Goal: Information Seeking & Learning: Learn about a topic

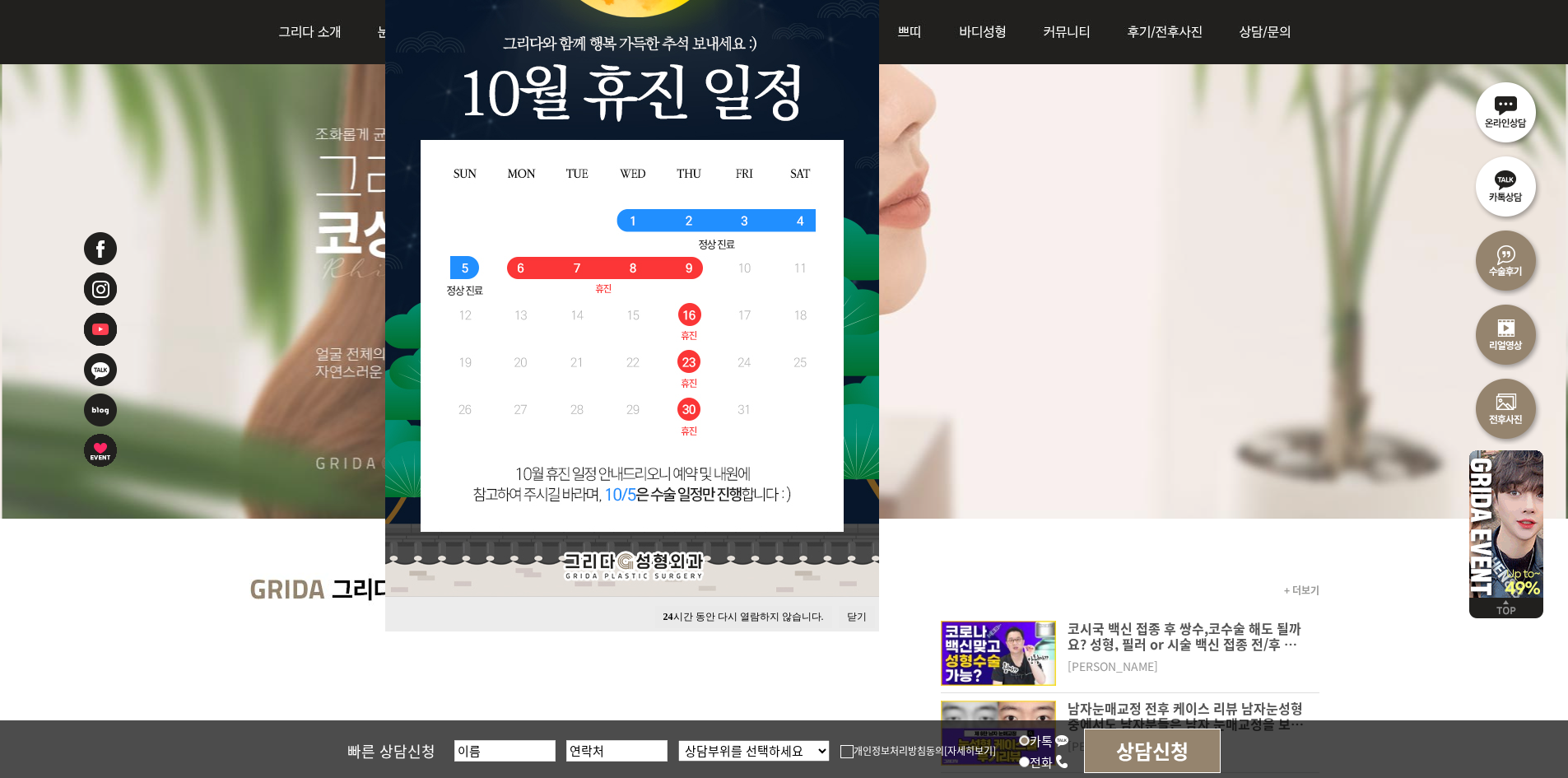
scroll to position [247, 0]
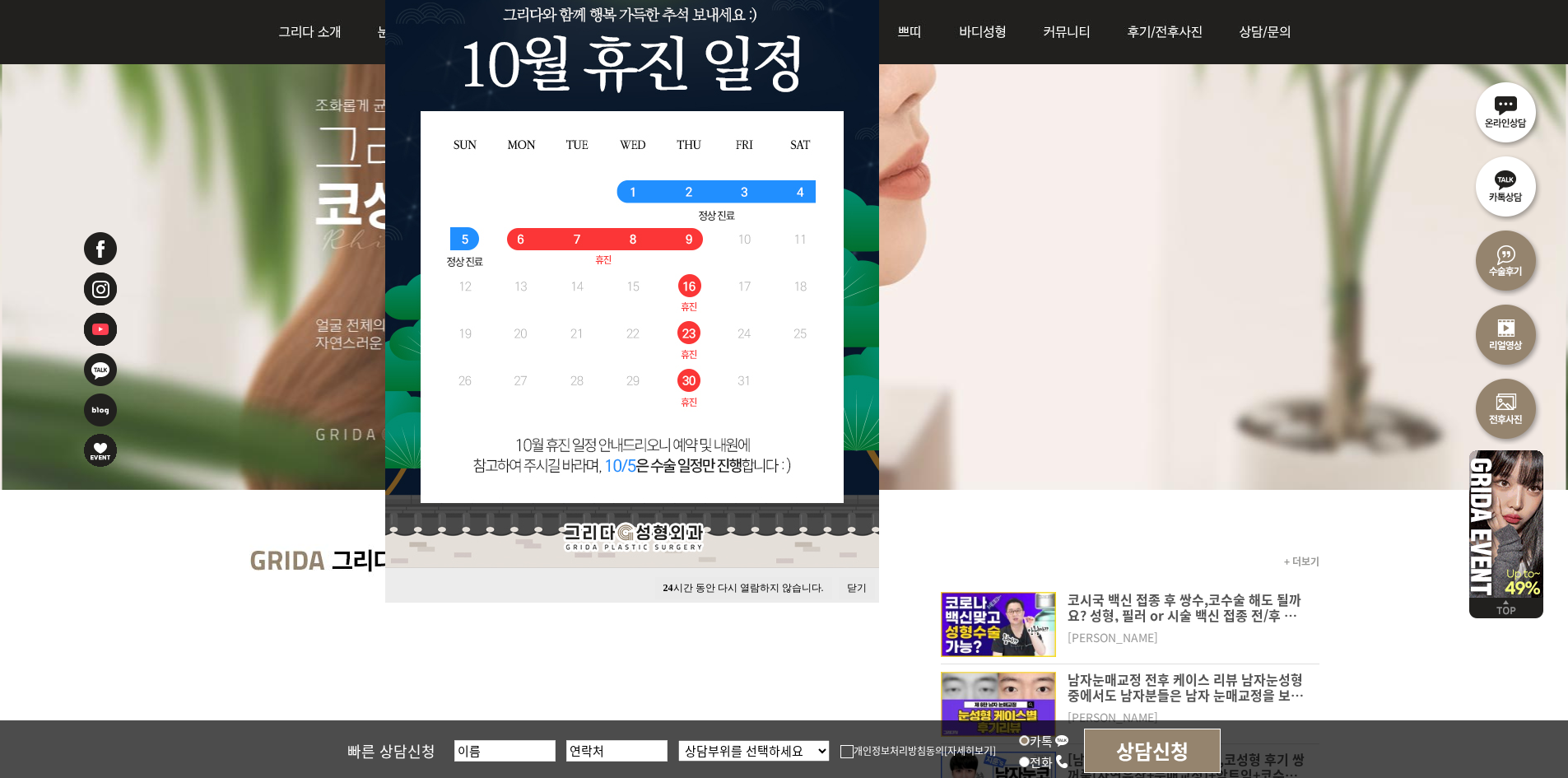
click at [854, 586] on button "닫기" at bounding box center [856, 588] width 36 height 22
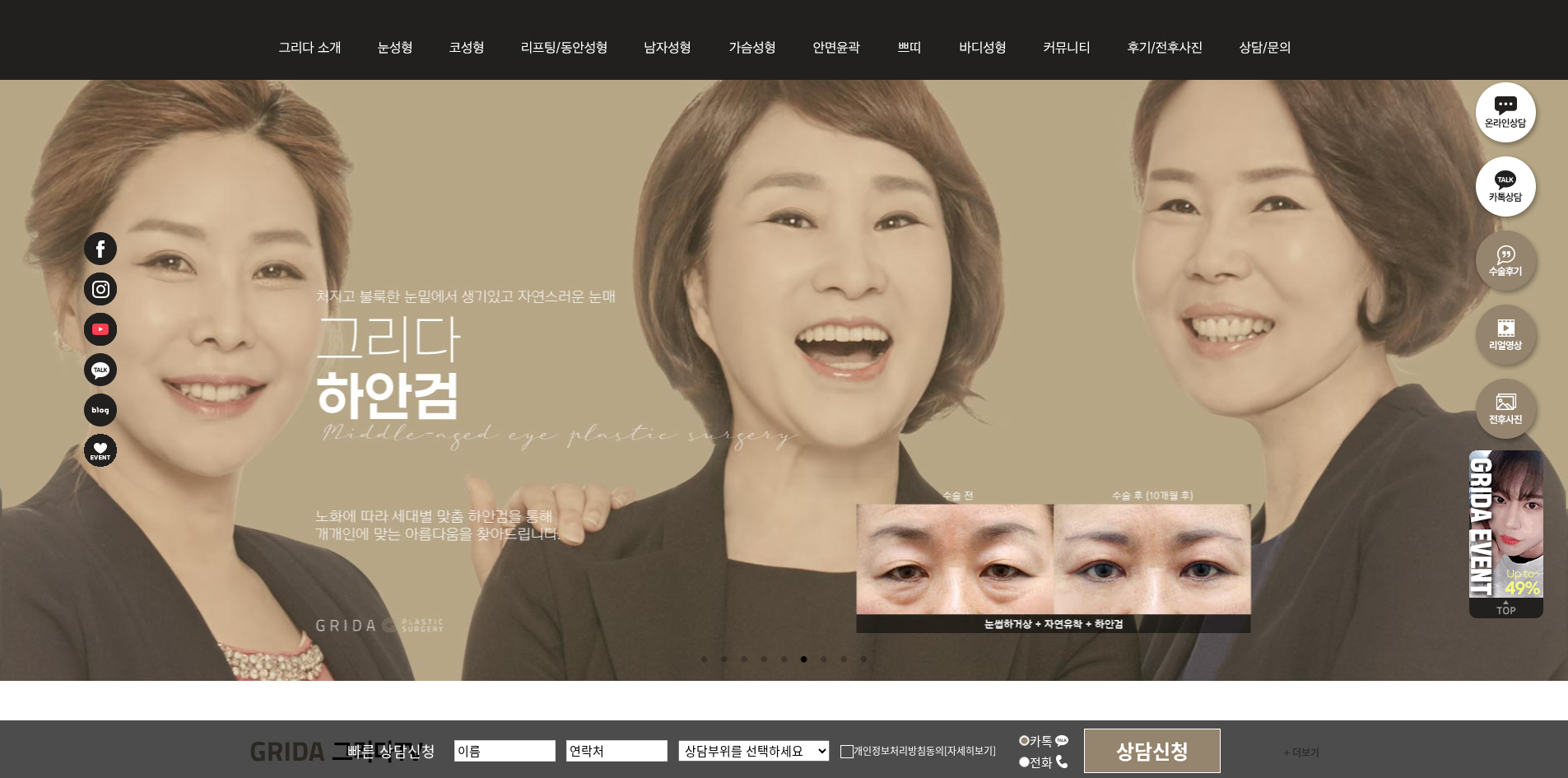
scroll to position [0, 0]
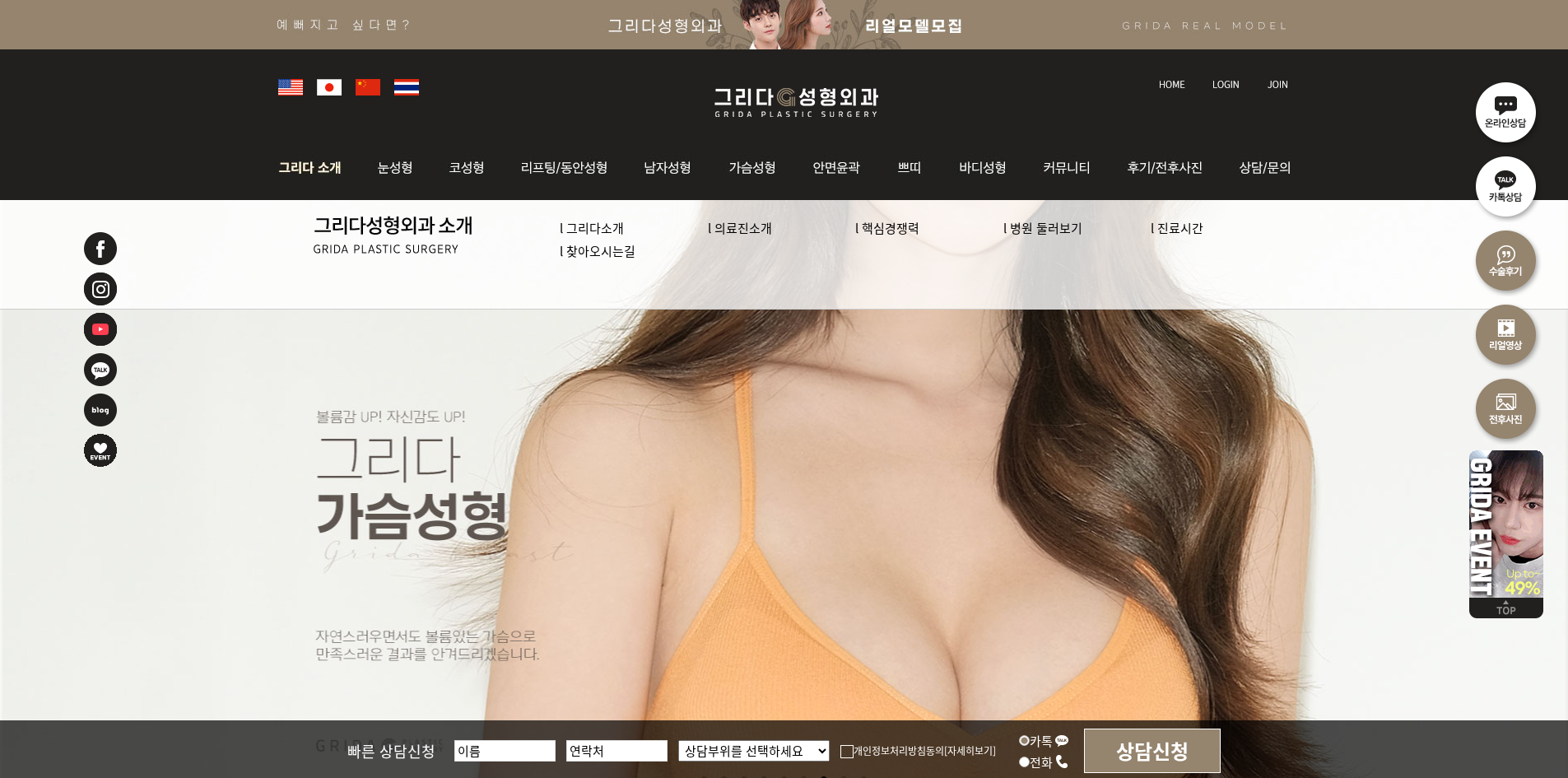
click at [750, 230] on link "l 의료진소개" at bounding box center [740, 228] width 64 height 18
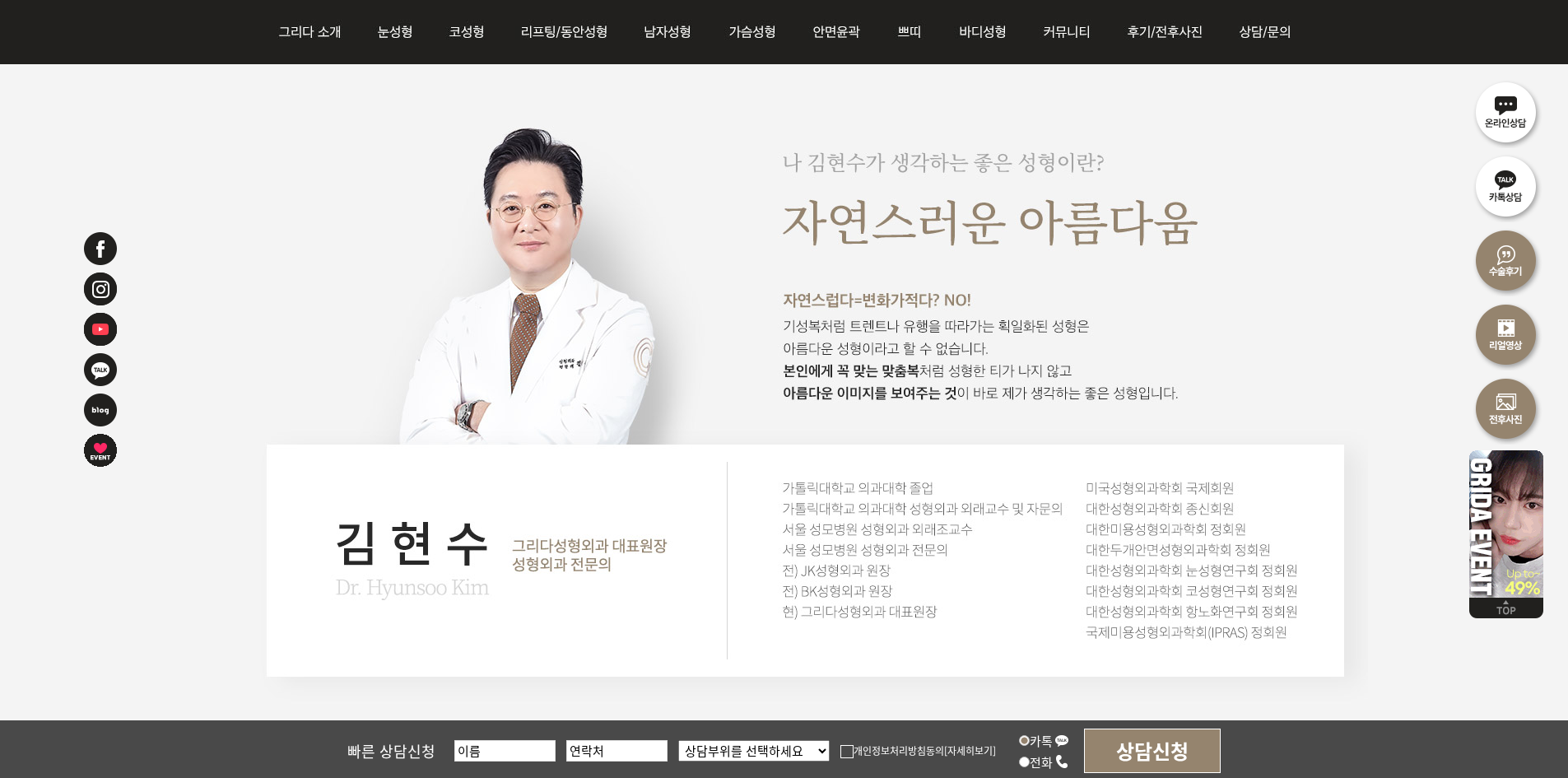
scroll to position [1059, 0]
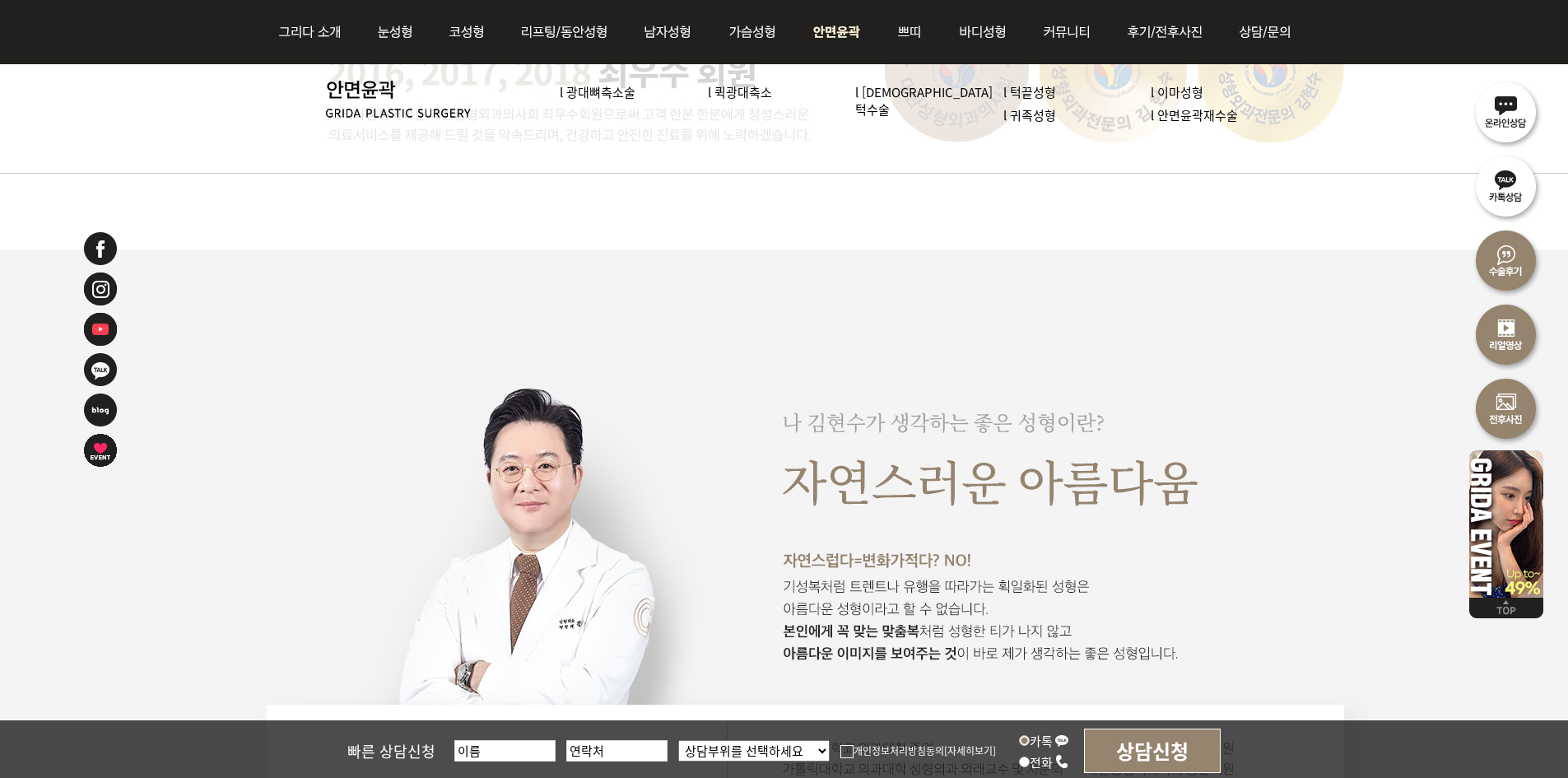
click at [618, 90] on link "l 광대뼈축소술" at bounding box center [597, 92] width 76 height 18
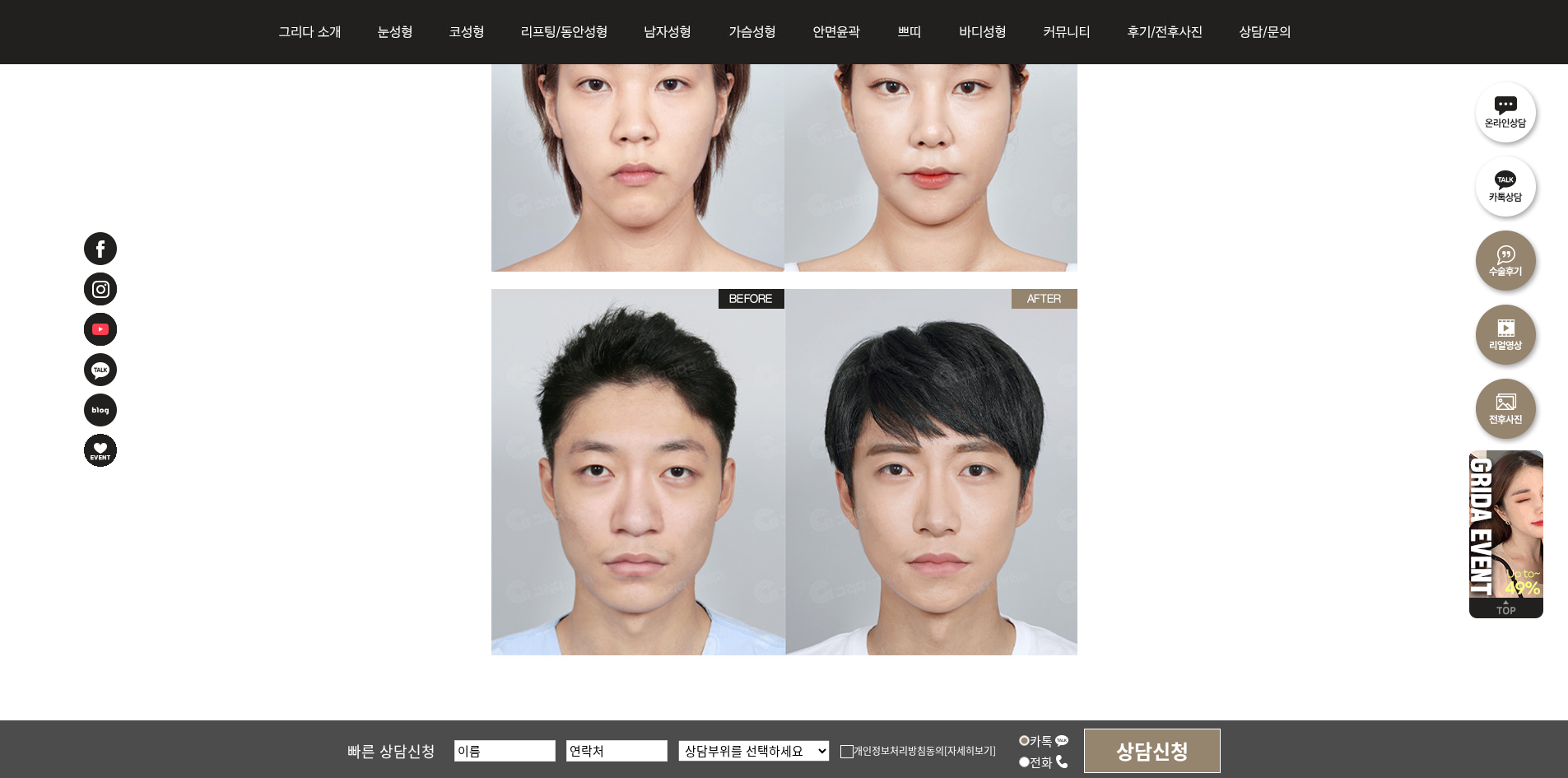
scroll to position [5421, 0]
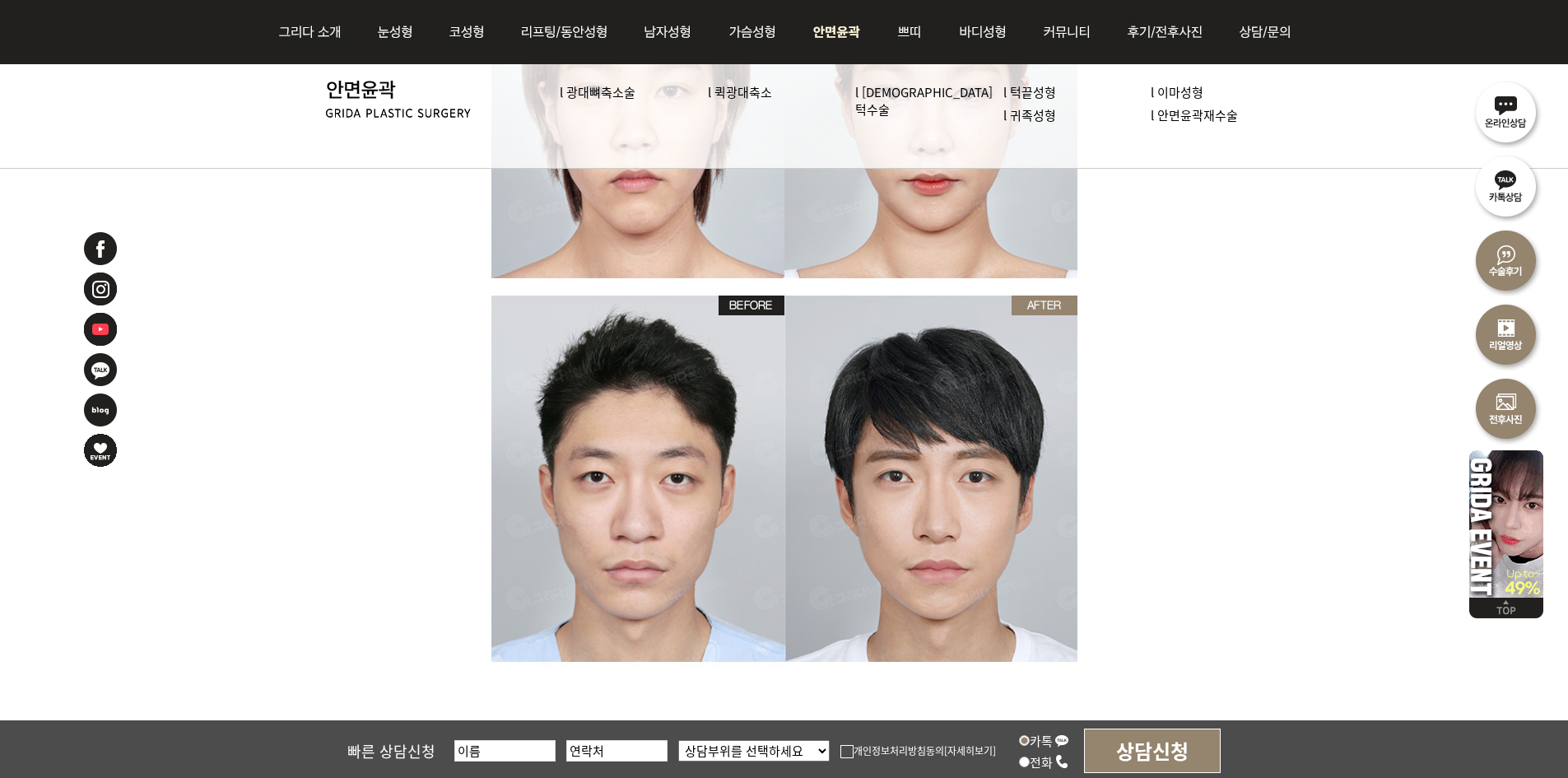
click at [839, 32] on img at bounding box center [838, 32] width 85 height 64
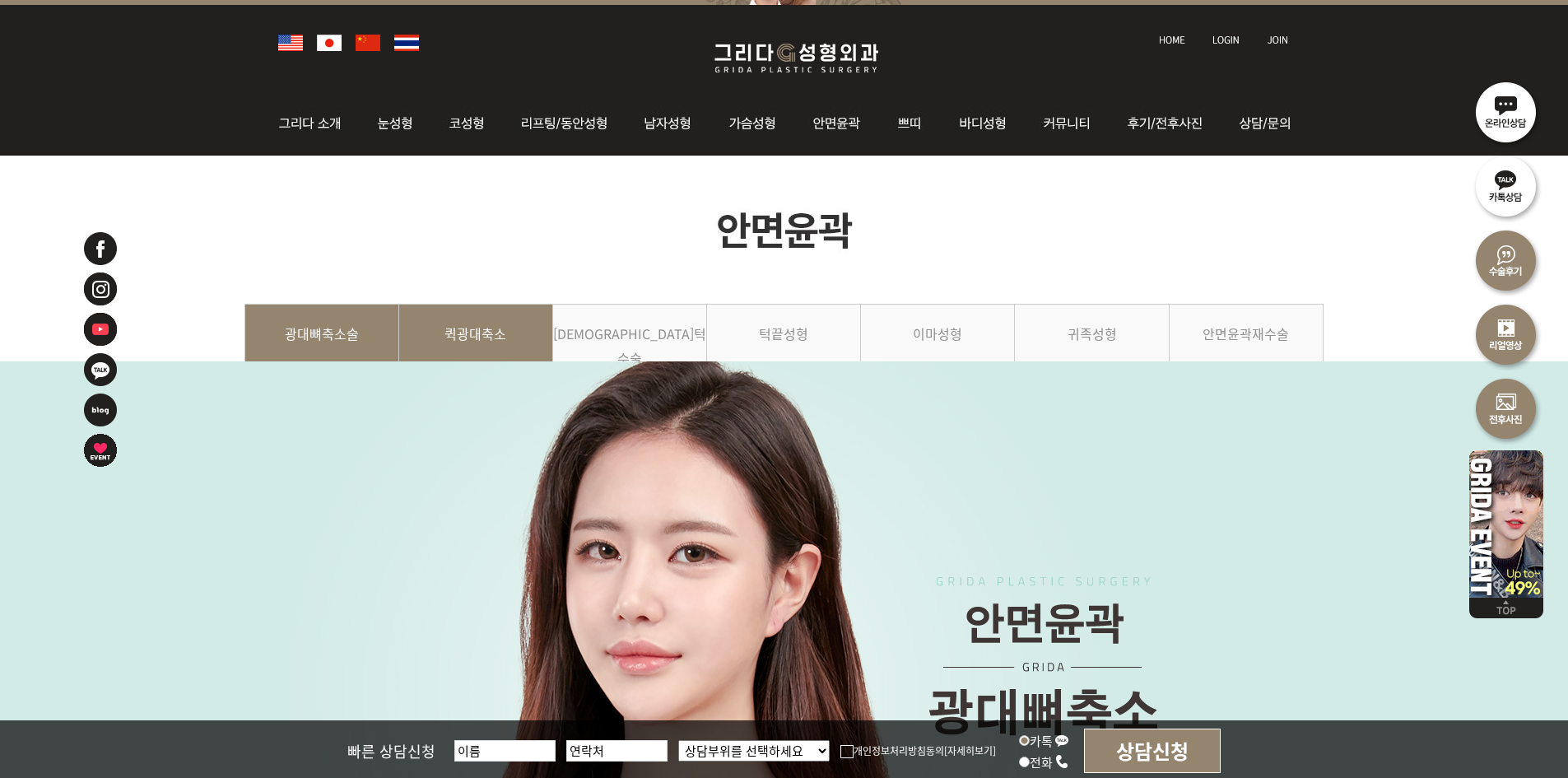
scroll to position [82, 0]
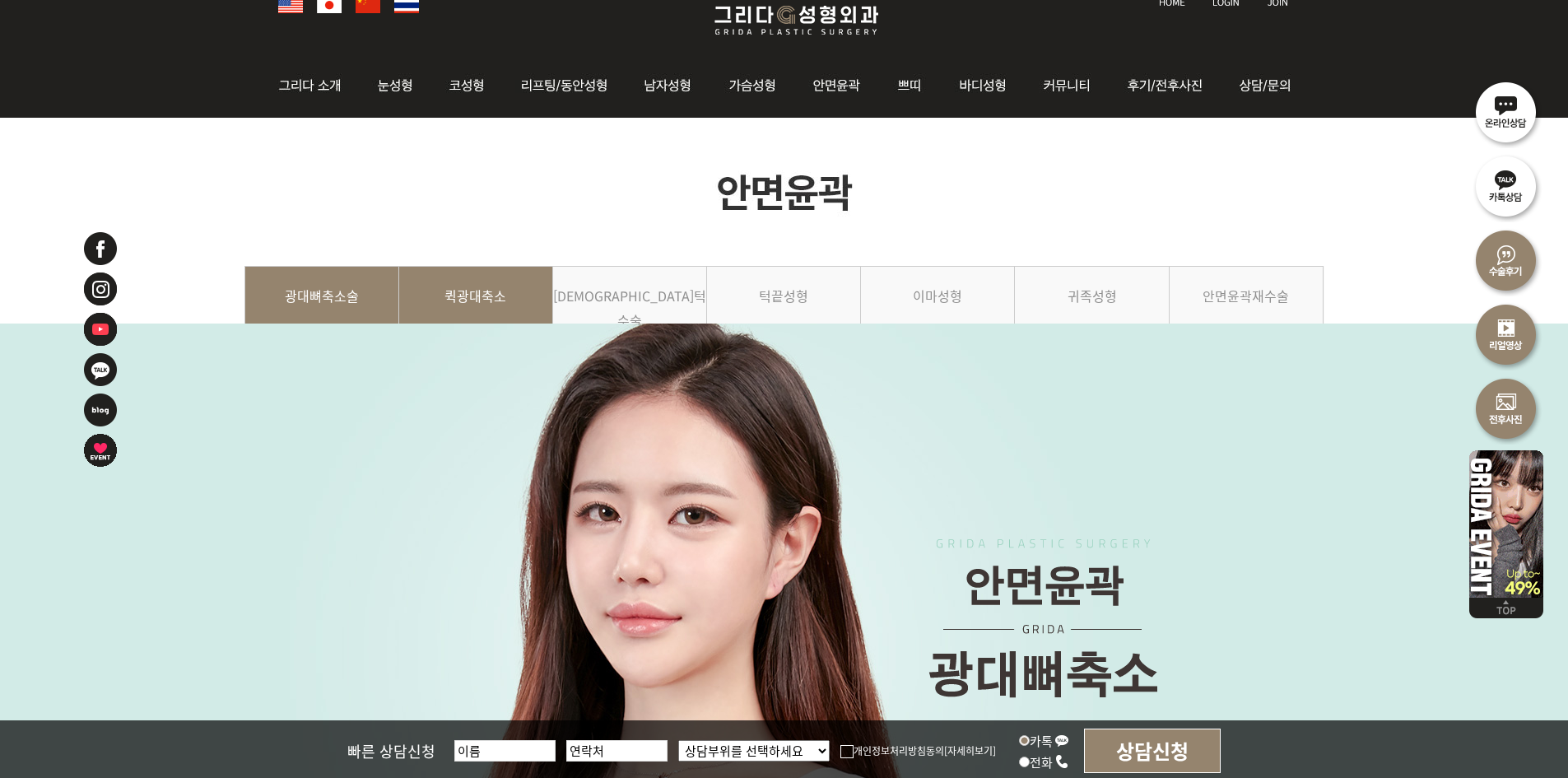
click at [492, 307] on link "퀵광대축소" at bounding box center [476, 303] width 154 height 75
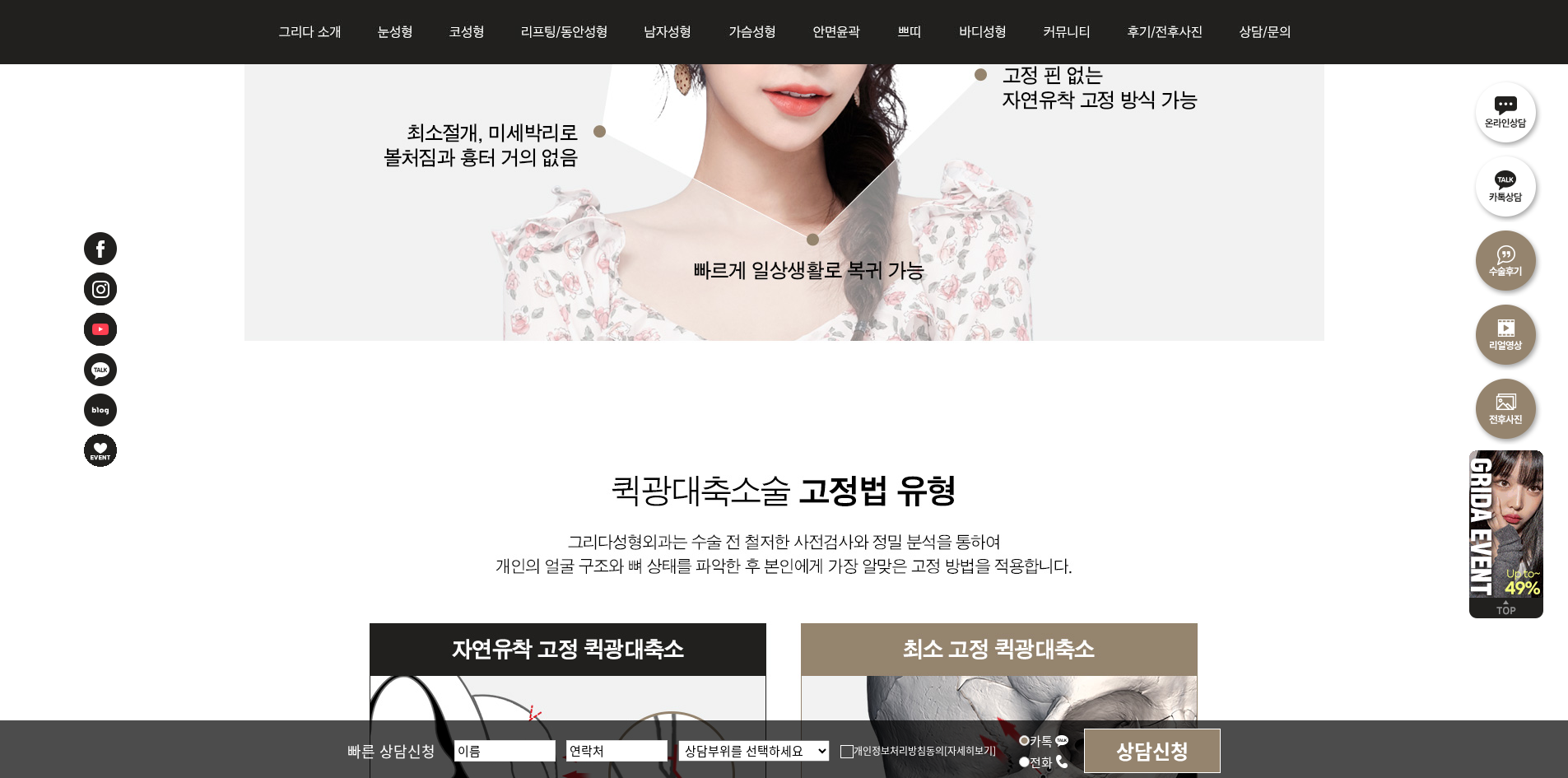
scroll to position [3540, 0]
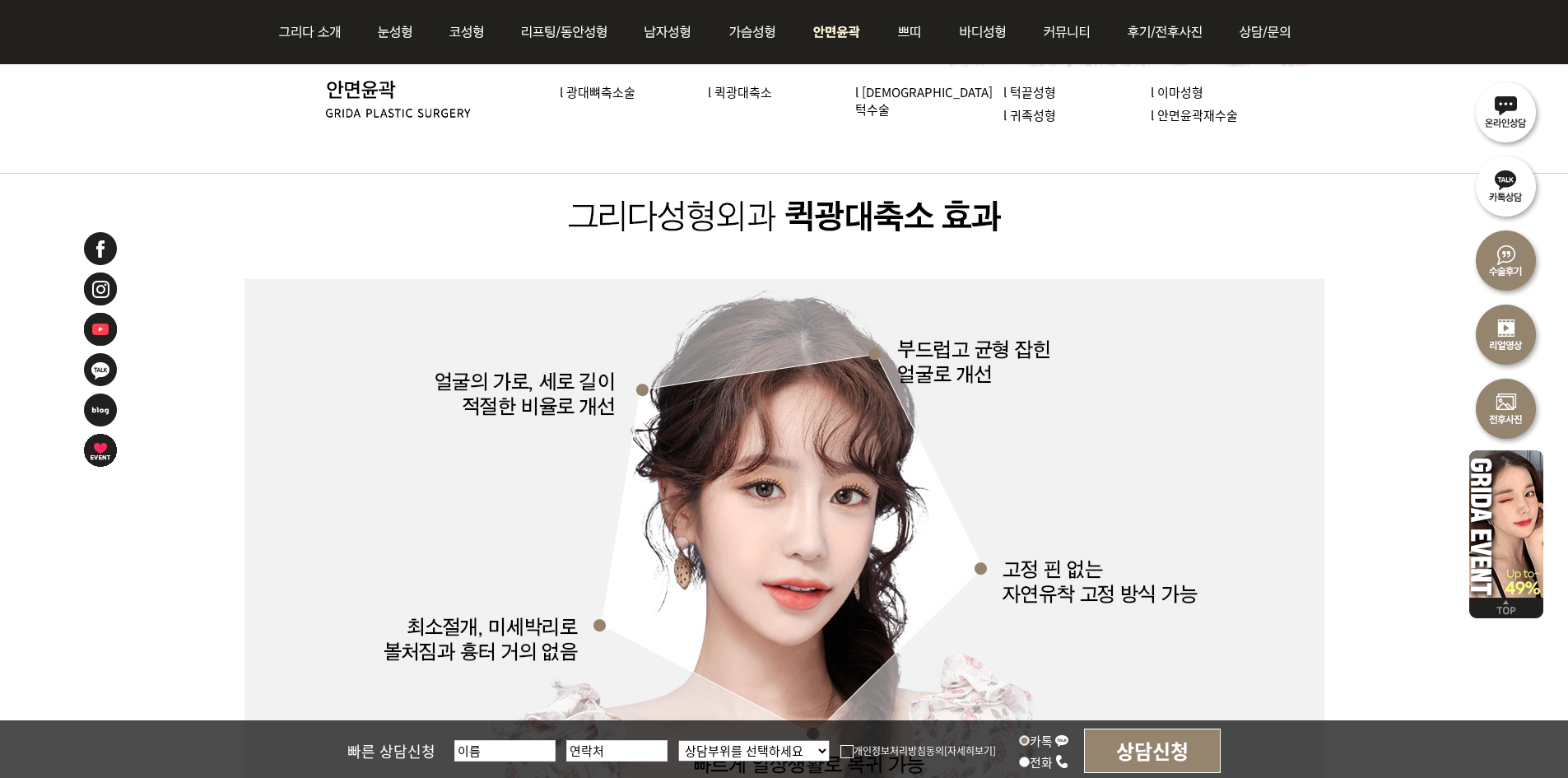
click at [835, 43] on img at bounding box center [838, 32] width 85 height 64
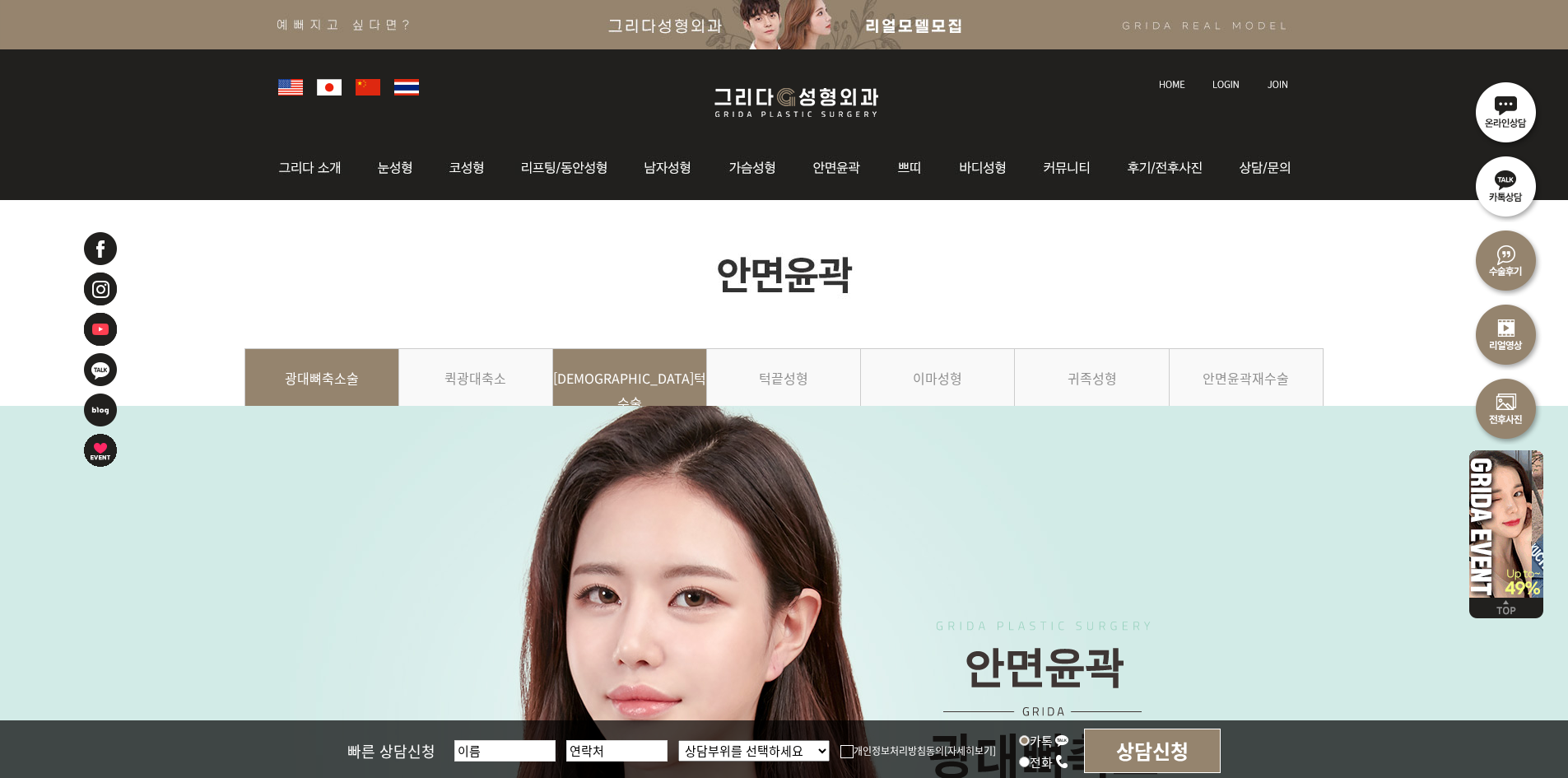
click at [671, 374] on link "[DEMOGRAPHIC_DATA]턱수술" at bounding box center [630, 385] width 154 height 75
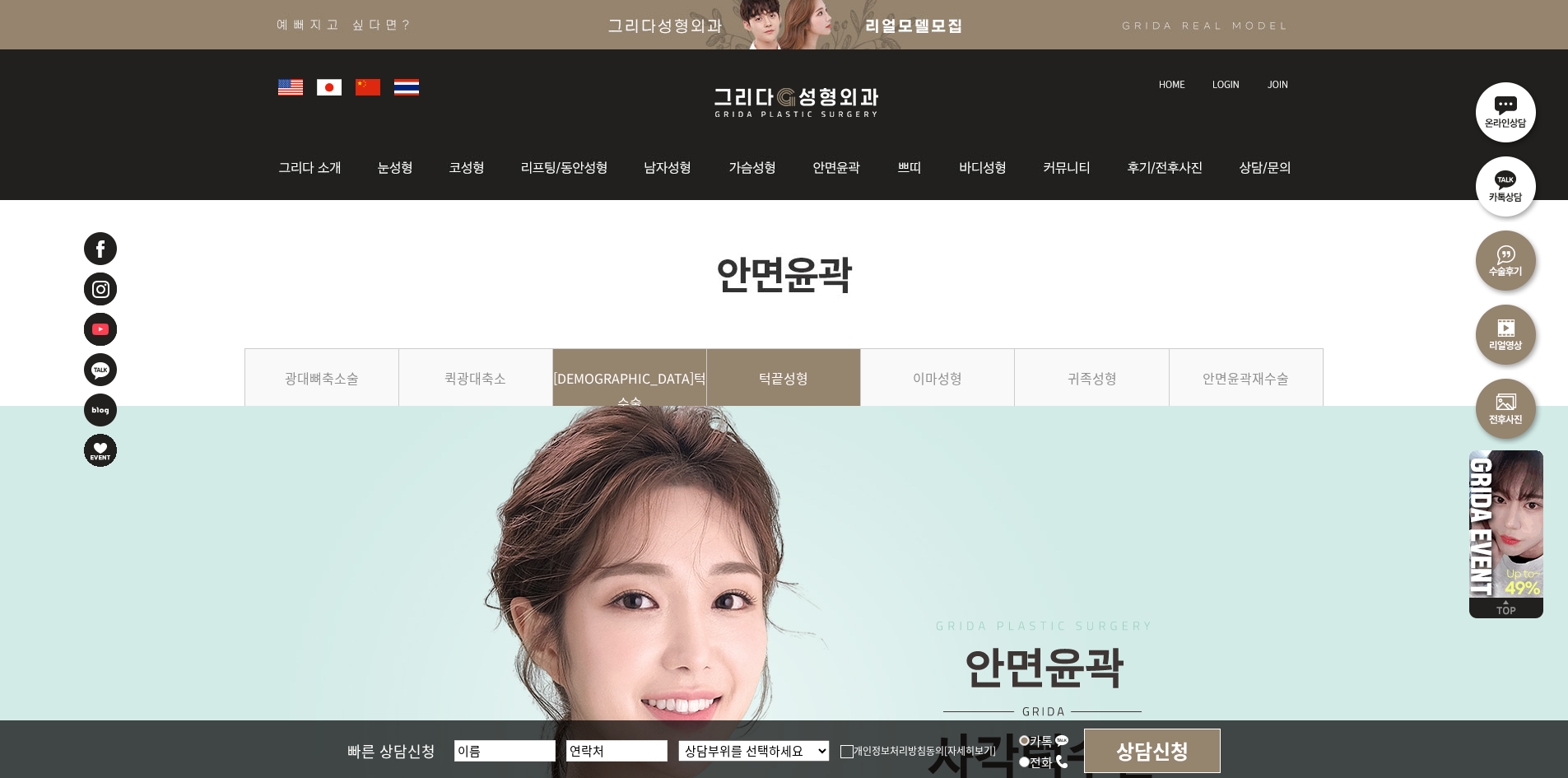
click at [759, 372] on link "턱끝성형" at bounding box center [784, 385] width 154 height 75
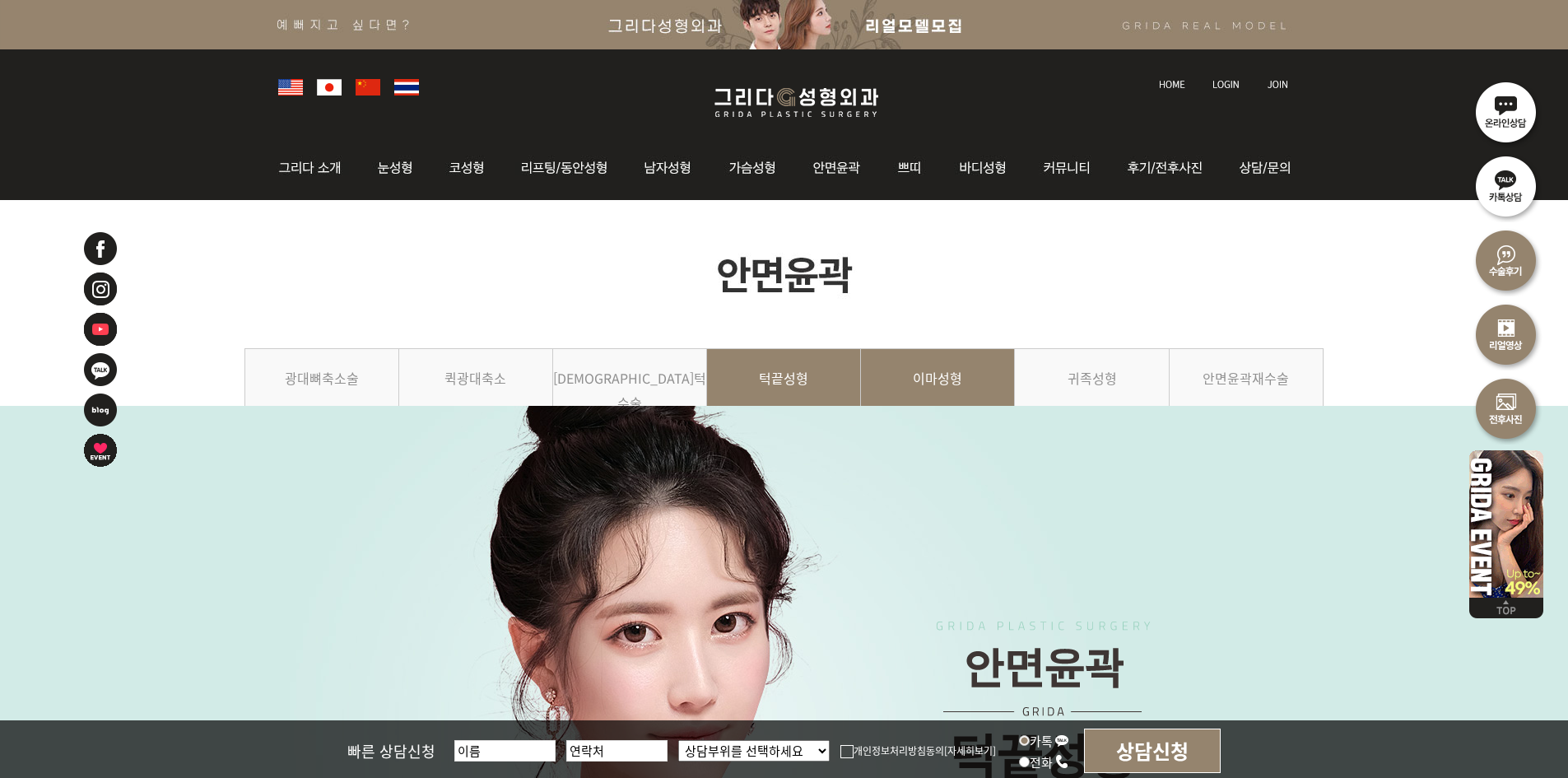
click at [912, 382] on link "이마성형" at bounding box center [937, 385] width 154 height 75
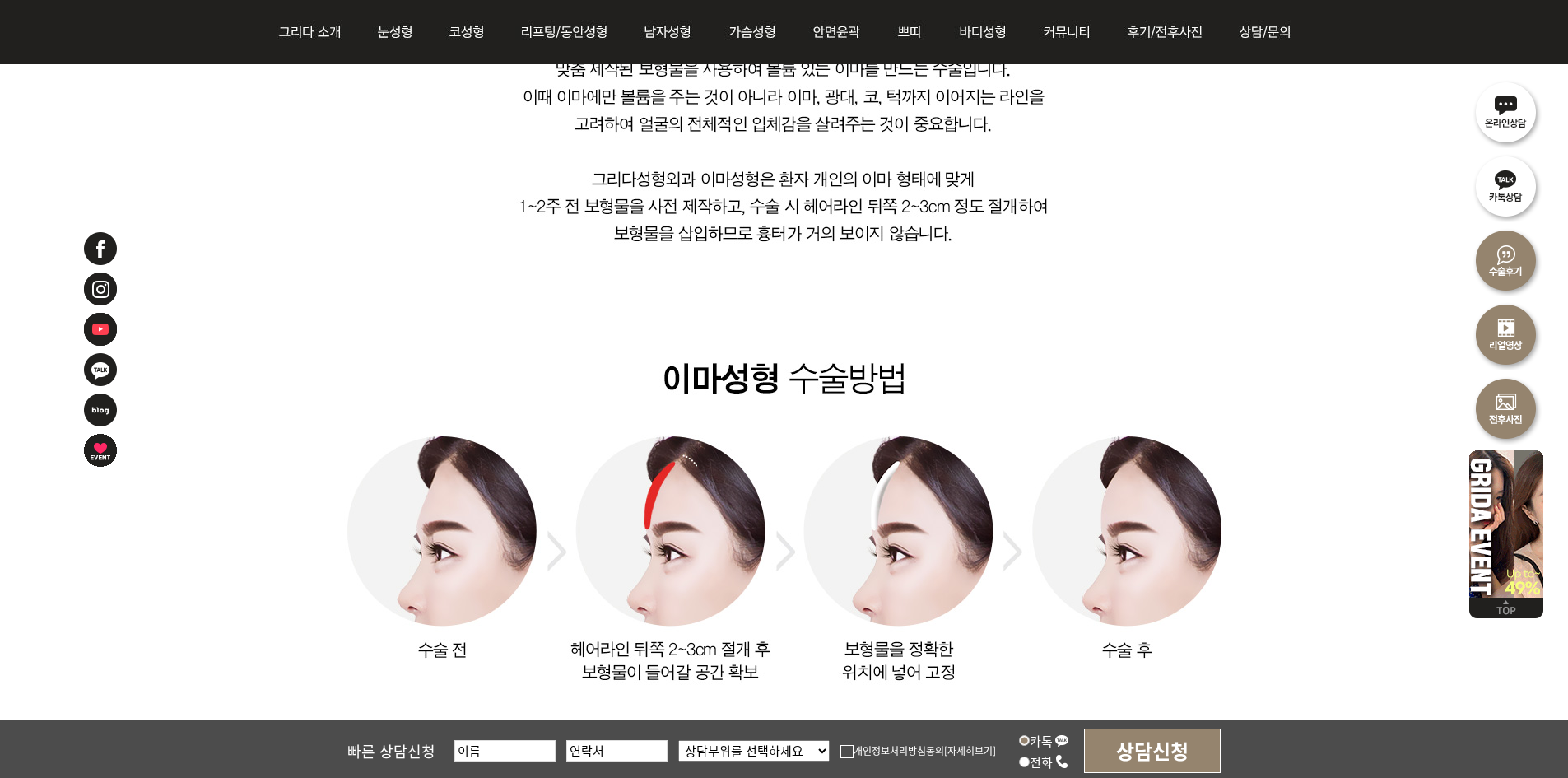
scroll to position [533, 0]
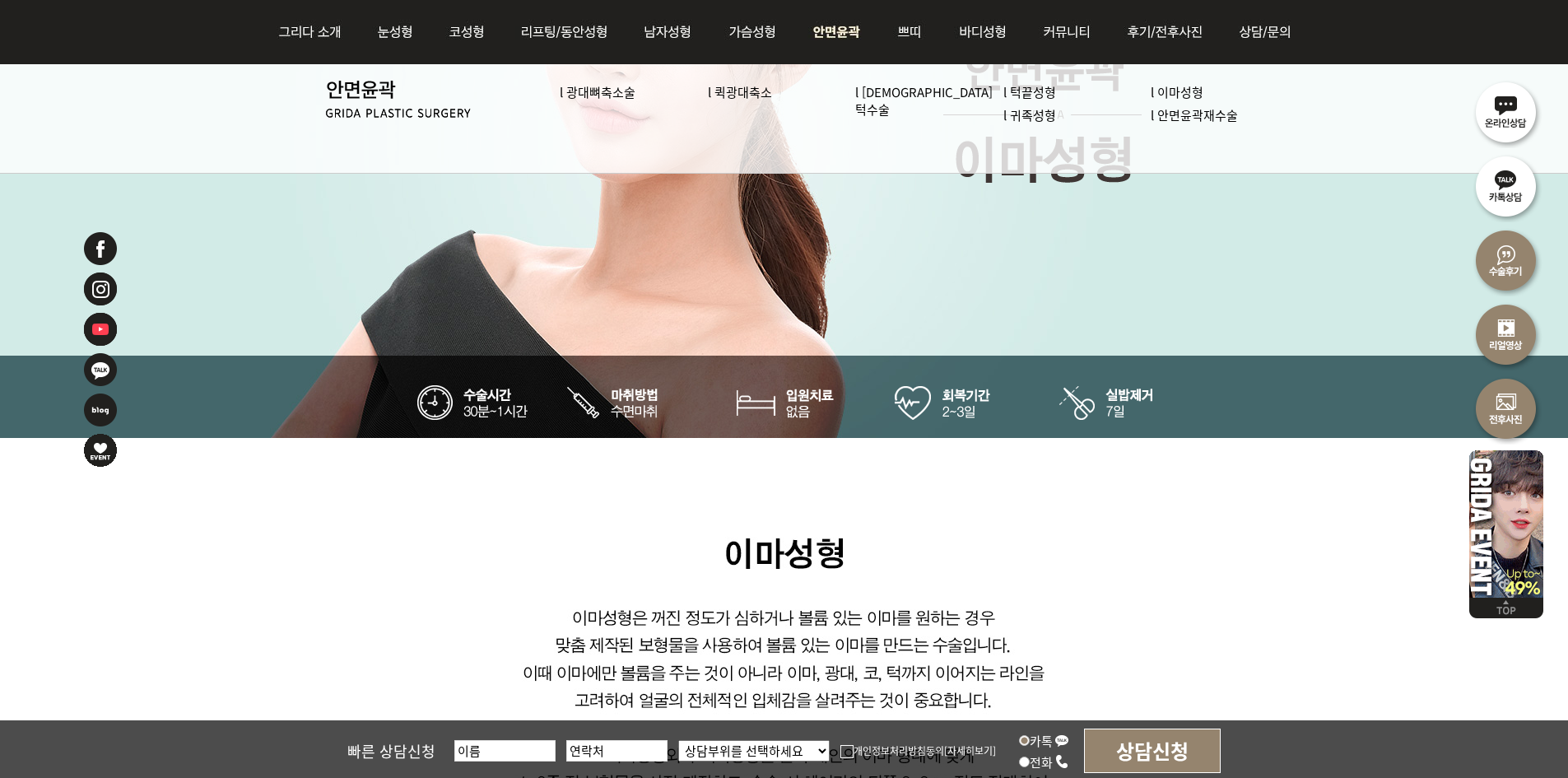
click at [1037, 93] on link "l 턱끝성형" at bounding box center [1030, 92] width 53 height 18
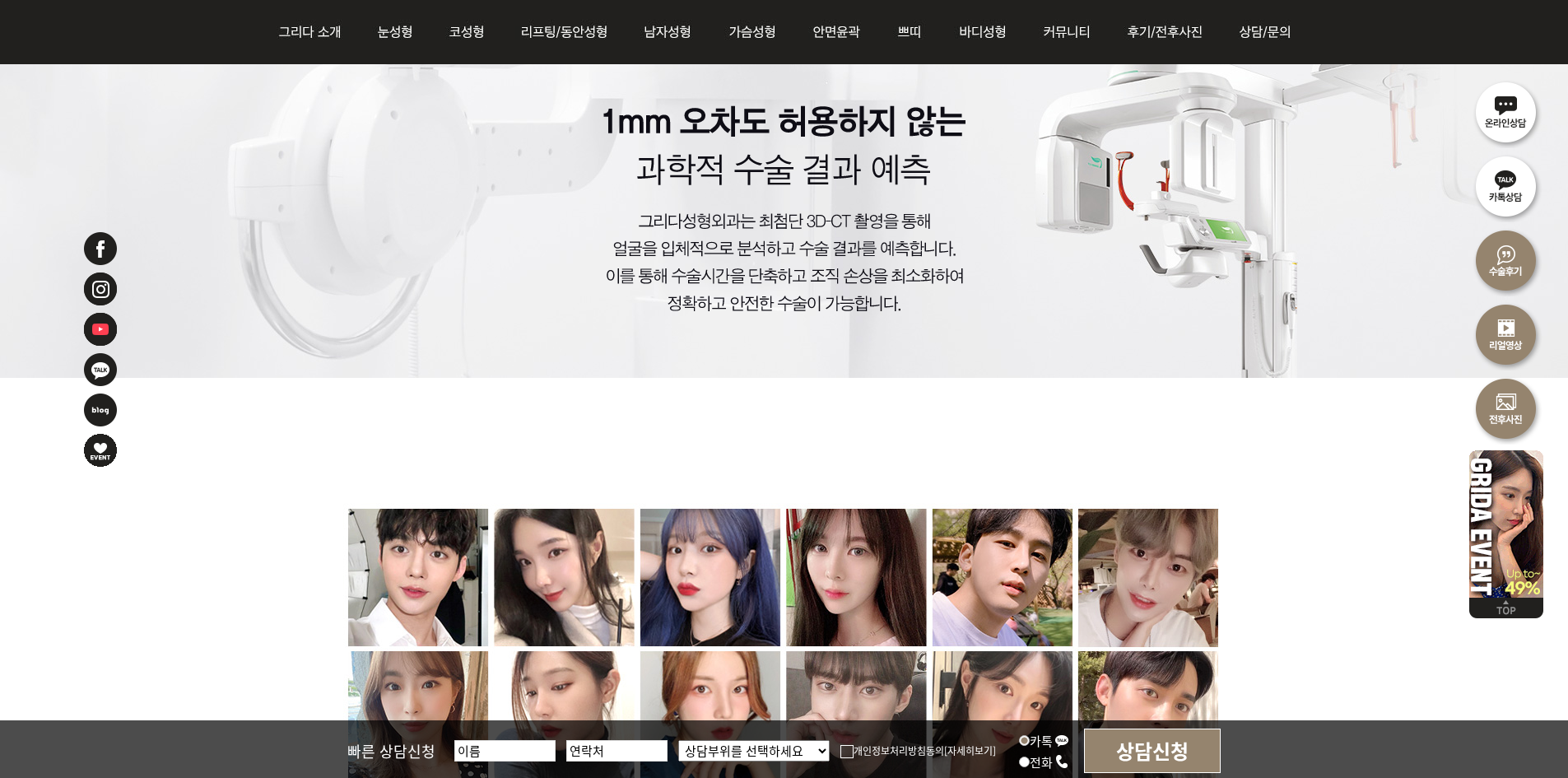
scroll to position [7584, 0]
